Goal: Task Accomplishment & Management: Manage account settings

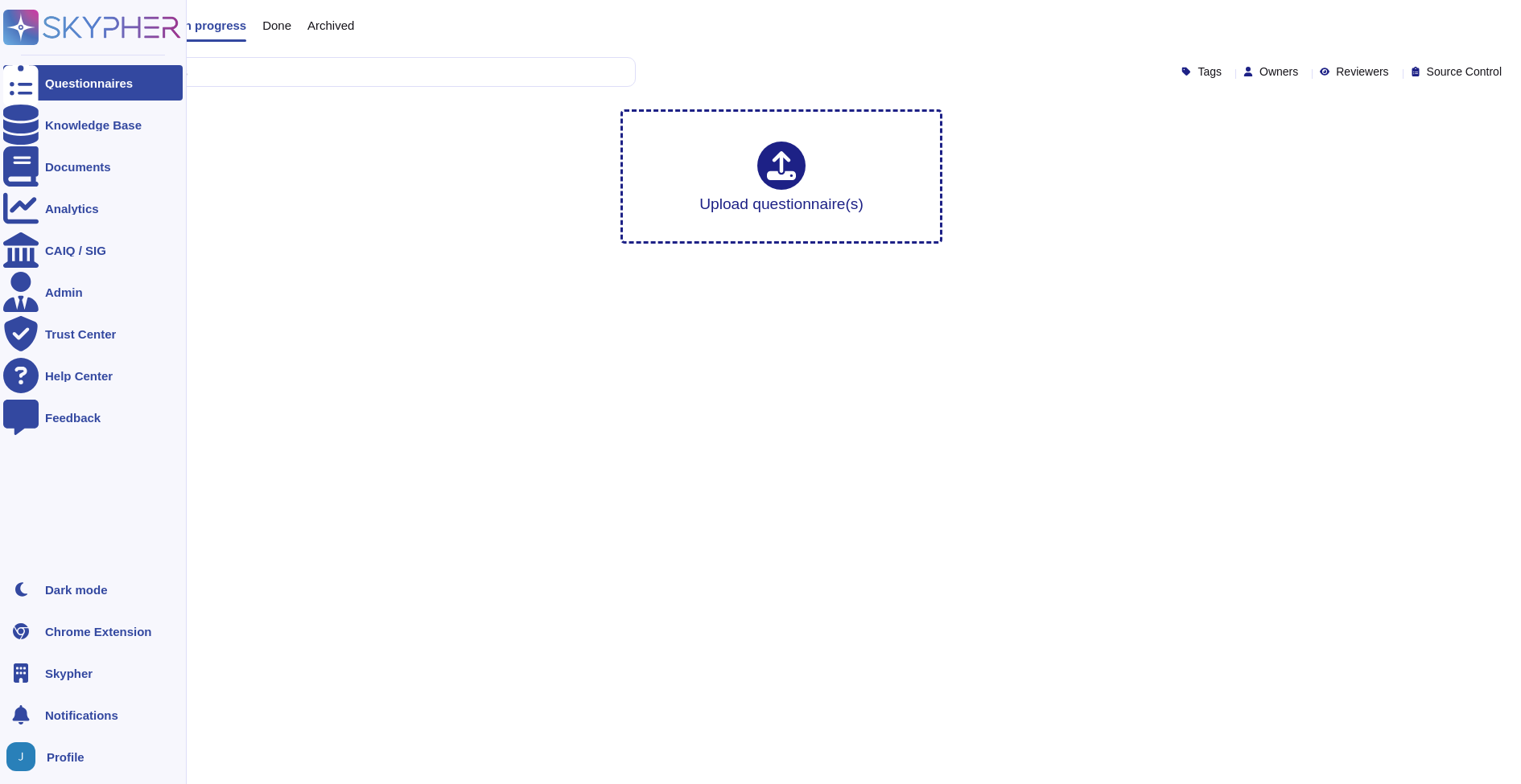
click at [102, 675] on div "Skypher" at bounding box center [93, 672] width 180 height 35
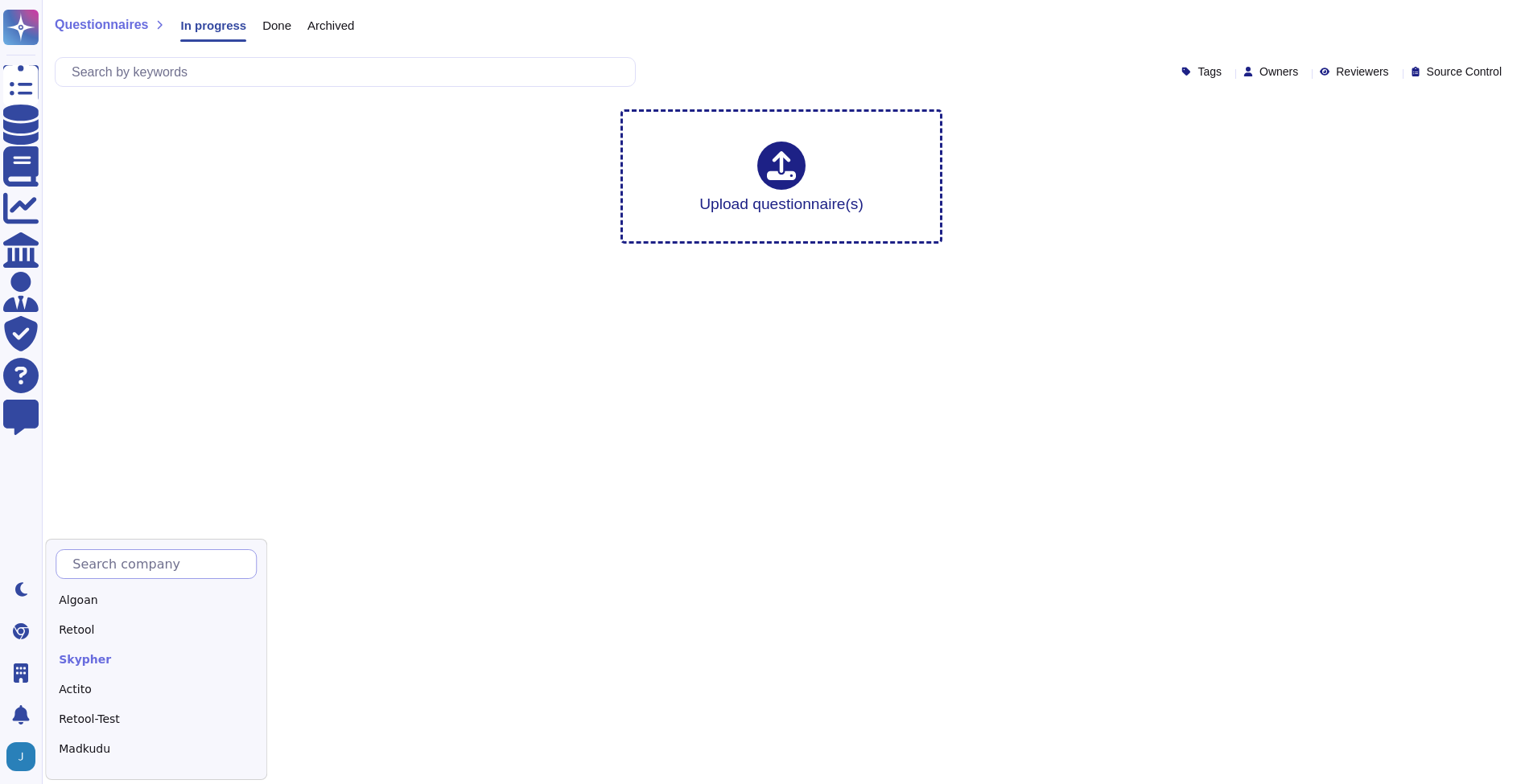
click at [125, 560] on input "text" at bounding box center [160, 564] width 192 height 28
type input "A"
click at [122, 735] on div "Edenred" at bounding box center [156, 746] width 201 height 23
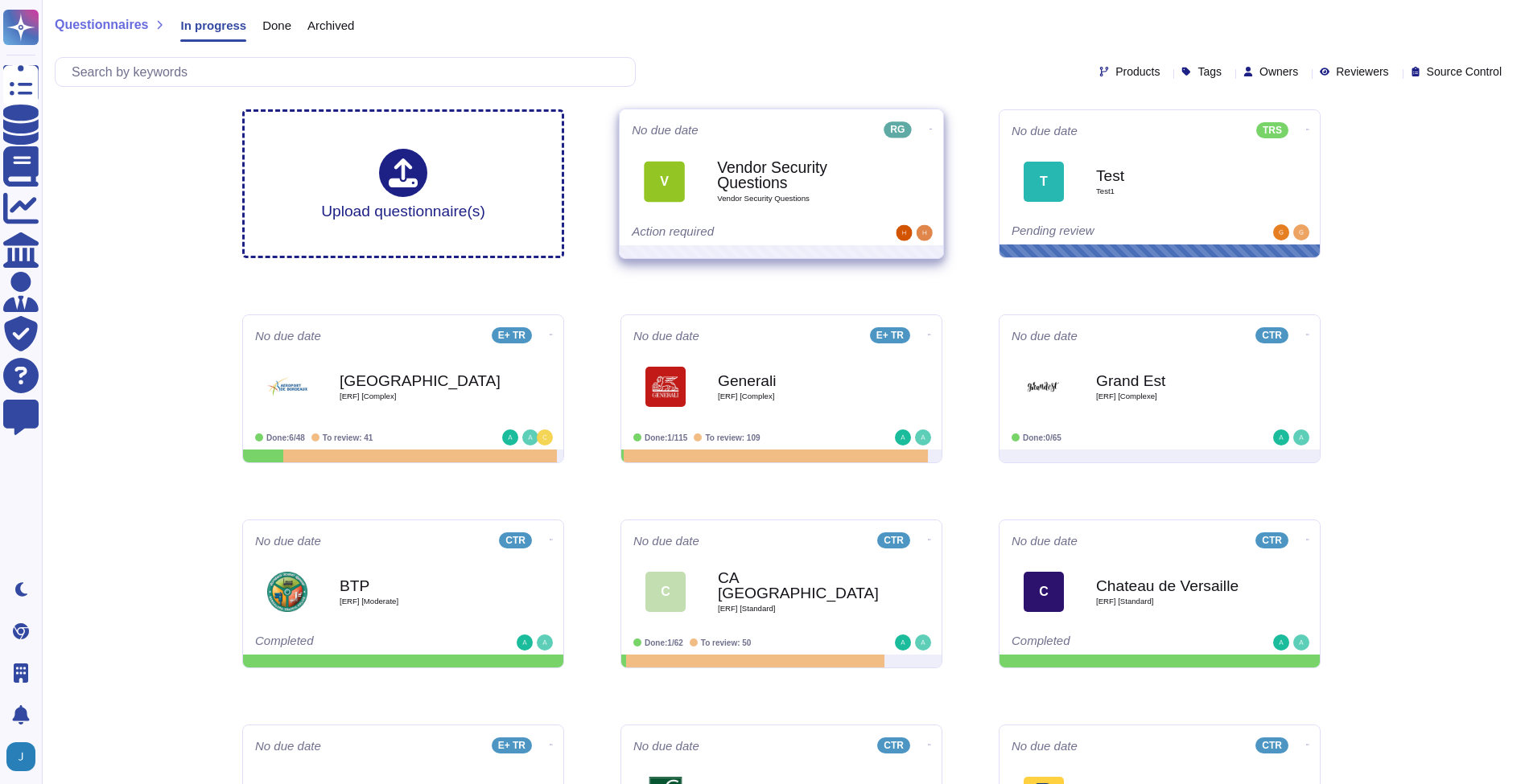
click at [812, 167] on b "Vendor Security Questions" at bounding box center [797, 175] width 163 height 31
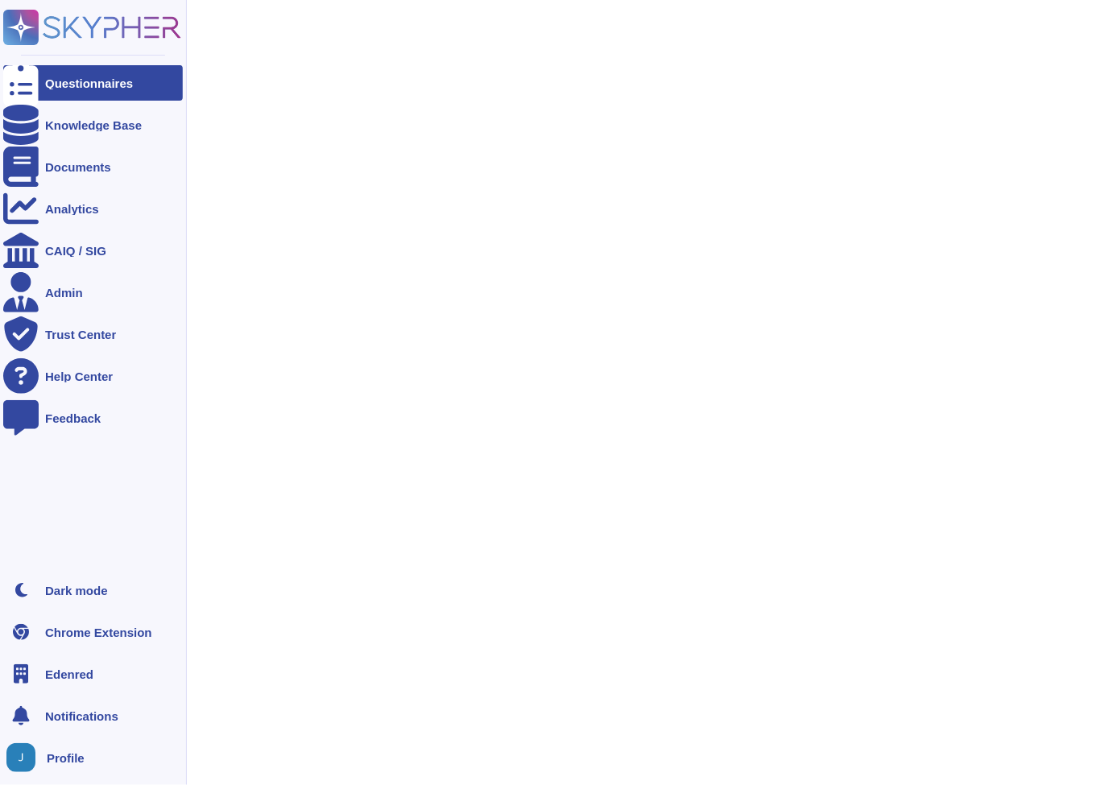
click at [55, 81] on div "Questionnaires" at bounding box center [89, 83] width 88 height 12
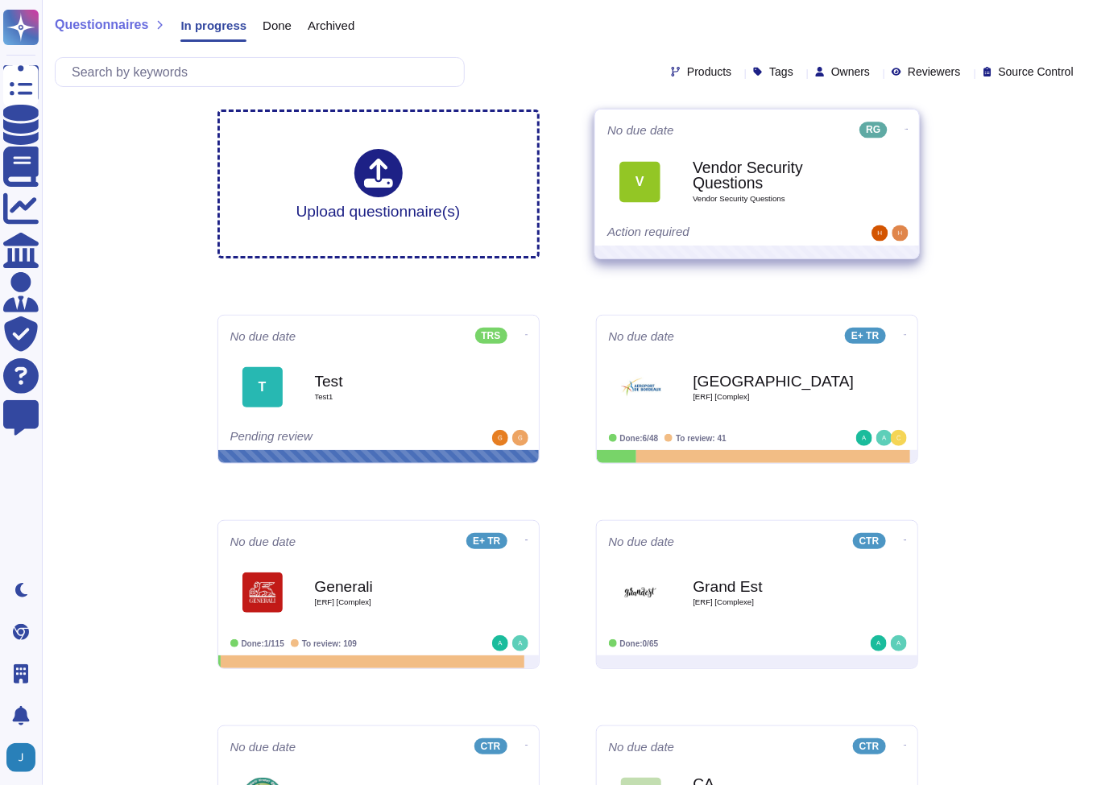
click at [904, 127] on icon at bounding box center [905, 129] width 3 height 4
